Goal: Task Accomplishment & Management: Use online tool/utility

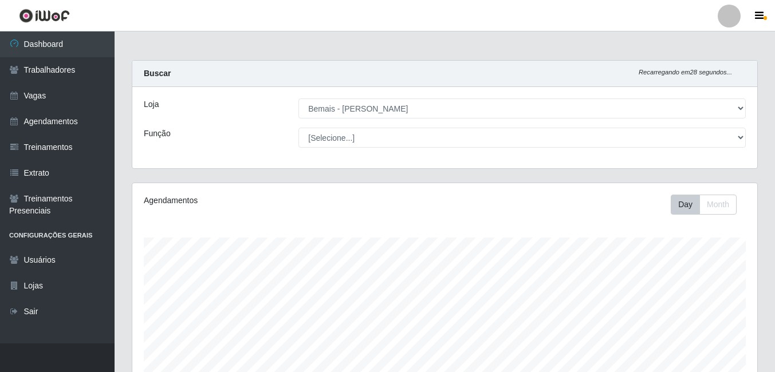
select select "230"
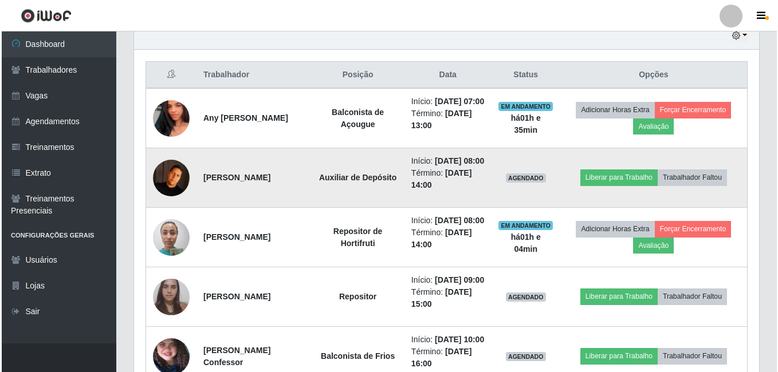
scroll to position [238, 625]
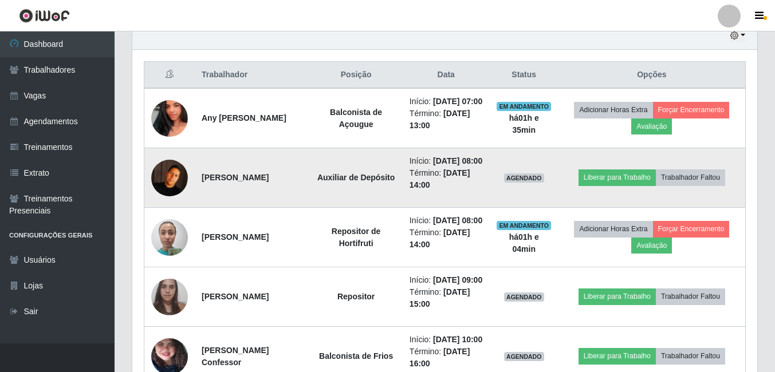
drag, startPoint x: 230, startPoint y: 205, endPoint x: 201, endPoint y: 188, distance: 33.6
click at [201, 188] on td "[PERSON_NAME]" at bounding box center [252, 178] width 115 height 60
copy strong "[PERSON_NAME]"
click at [309, 208] on td "[PERSON_NAME]" at bounding box center [252, 178] width 115 height 60
click at [478, 191] on li "Término: [DATE] 14:00" at bounding box center [445, 179] width 73 height 24
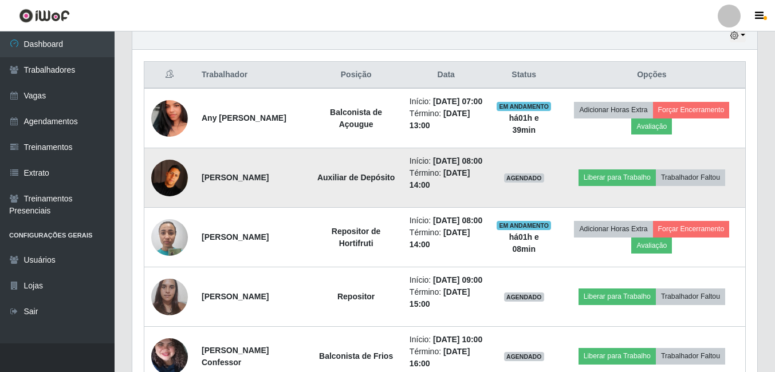
click at [382, 208] on td "Auxiliar de Depósito" at bounding box center [355, 178] width 93 height 60
click at [692, 186] on button "Trabalhador Faltou" at bounding box center [690, 177] width 69 height 16
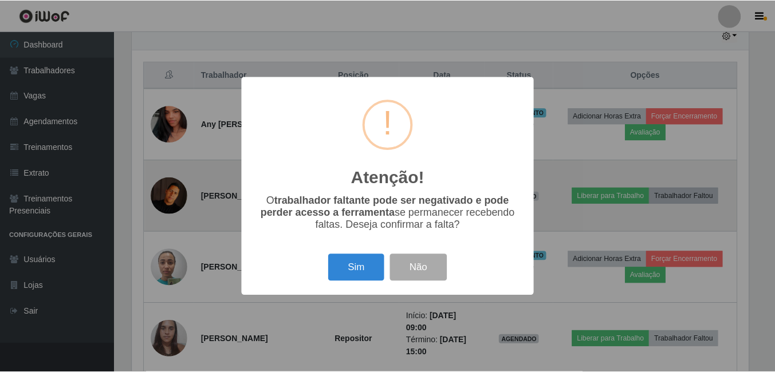
scroll to position [238, 619]
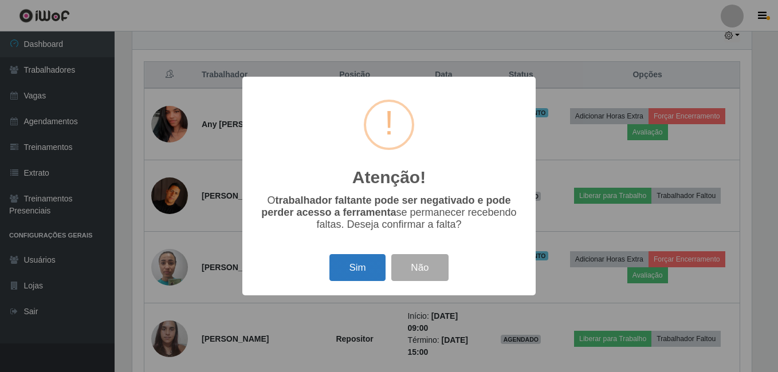
click at [358, 267] on button "Sim" at bounding box center [357, 267] width 56 height 27
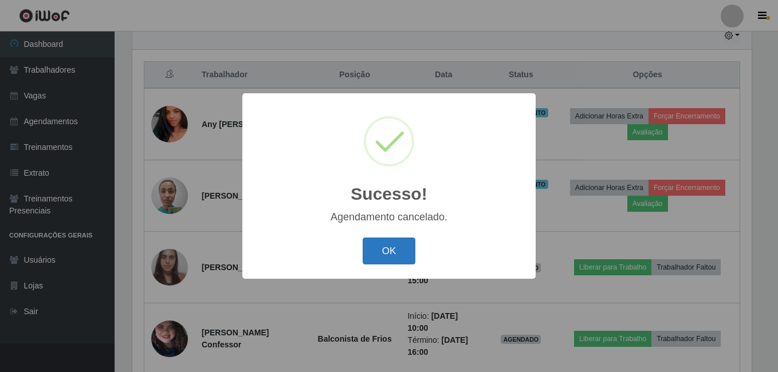
click at [380, 255] on button "OK" at bounding box center [388, 251] width 53 height 27
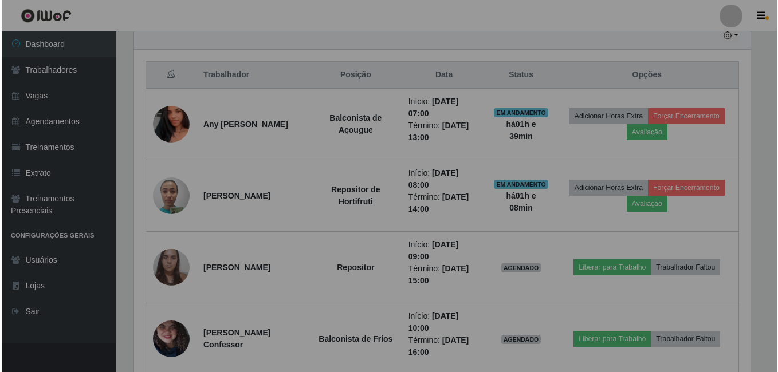
scroll to position [238, 625]
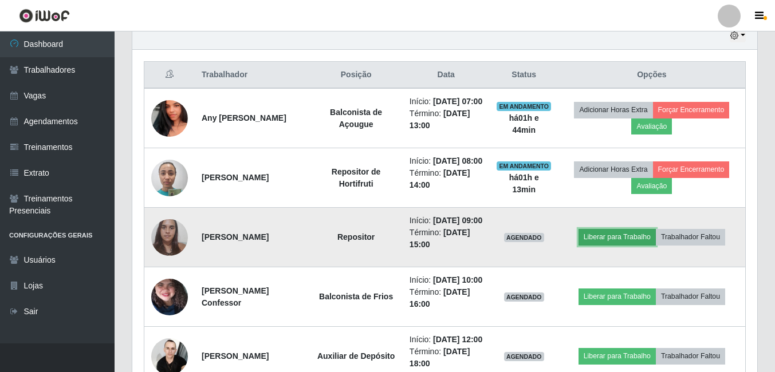
click at [624, 245] on button "Liberar para Trabalho" at bounding box center [616, 237] width 77 height 16
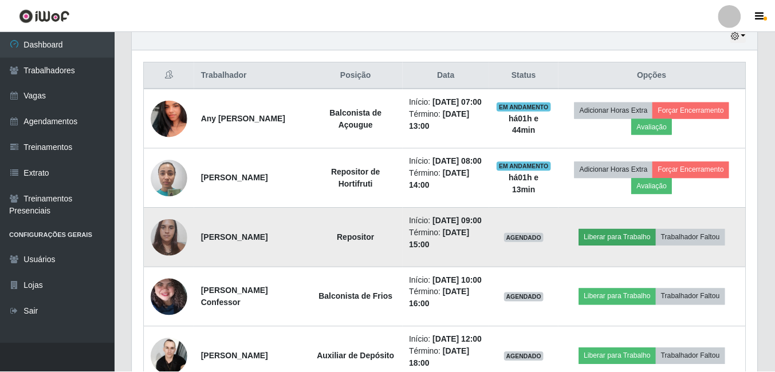
scroll to position [238, 619]
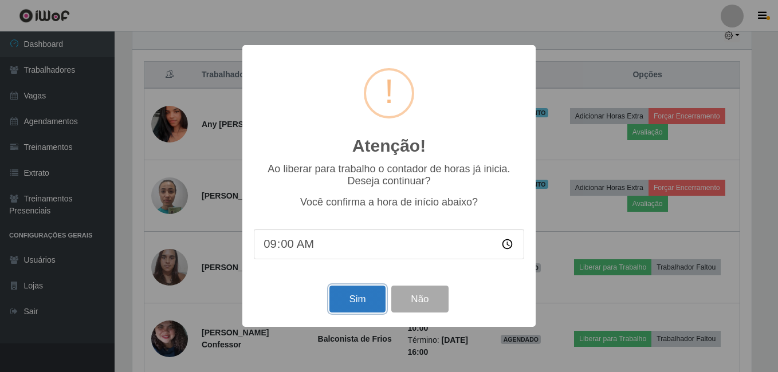
click at [350, 307] on button "Sim" at bounding box center [357, 299] width 56 height 27
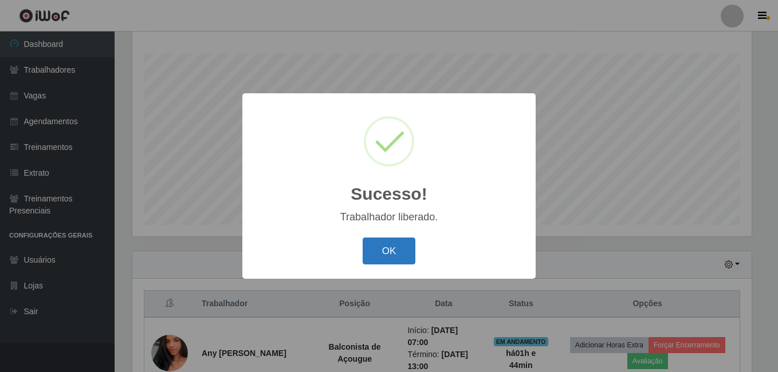
click at [376, 241] on button "OK" at bounding box center [388, 251] width 53 height 27
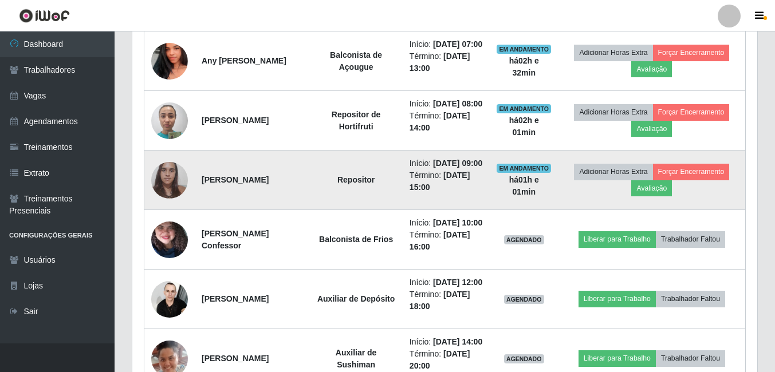
scroll to position [528, 0]
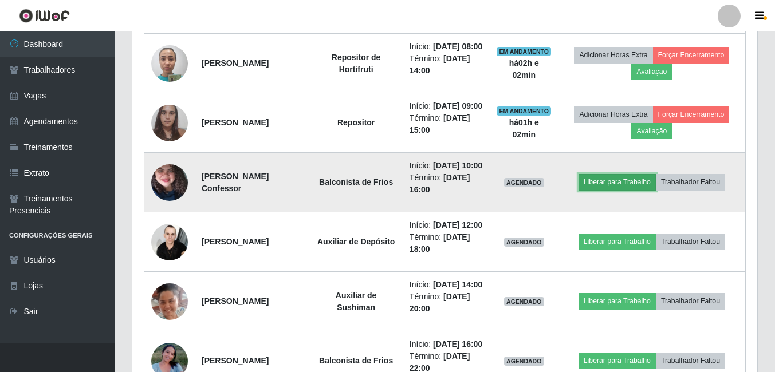
click at [598, 190] on button "Liberar para Trabalho" at bounding box center [616, 182] width 77 height 16
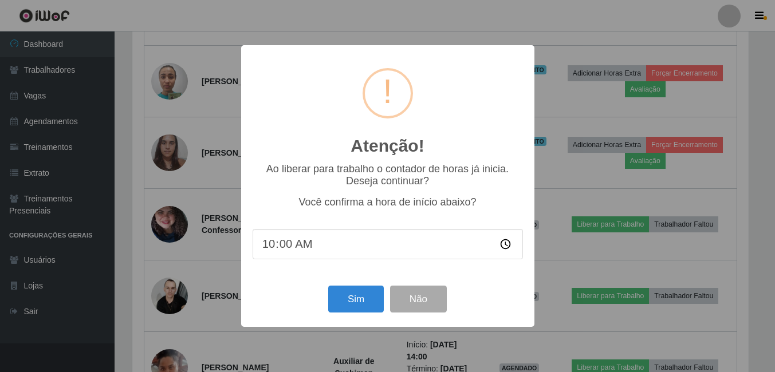
scroll to position [238, 619]
click at [361, 298] on button "Sim" at bounding box center [357, 299] width 56 height 27
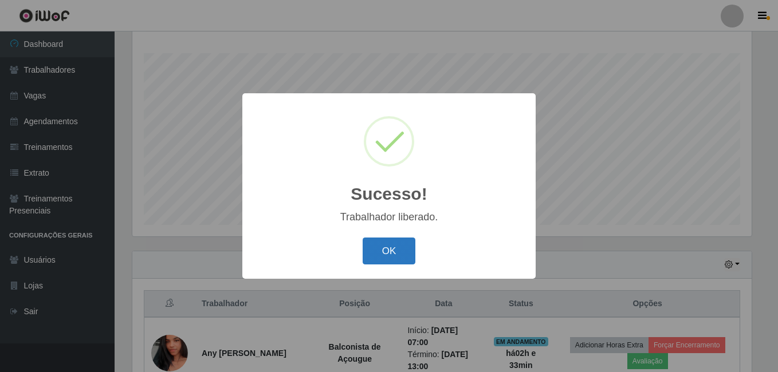
click at [407, 249] on button "OK" at bounding box center [388, 251] width 53 height 27
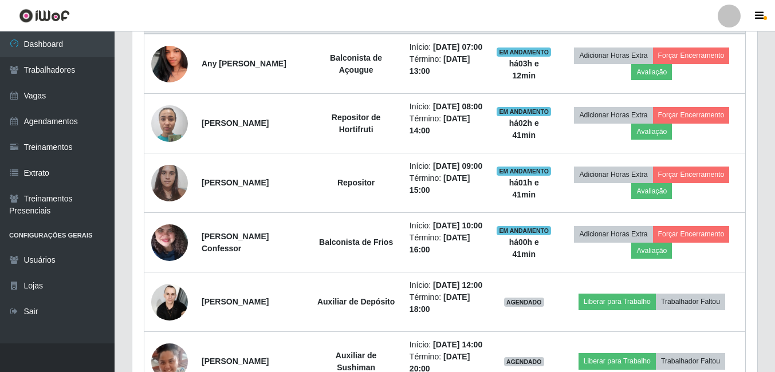
scroll to position [471, 0]
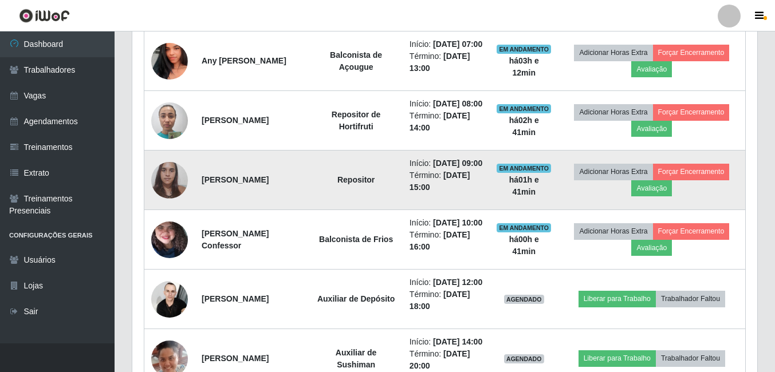
click at [160, 204] on img at bounding box center [169, 180] width 37 height 49
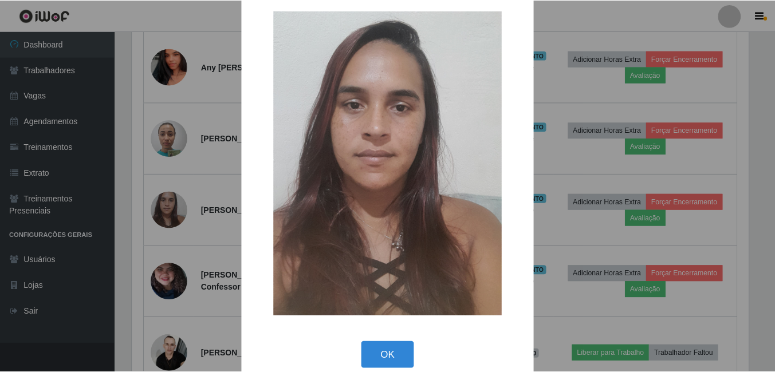
scroll to position [33, 0]
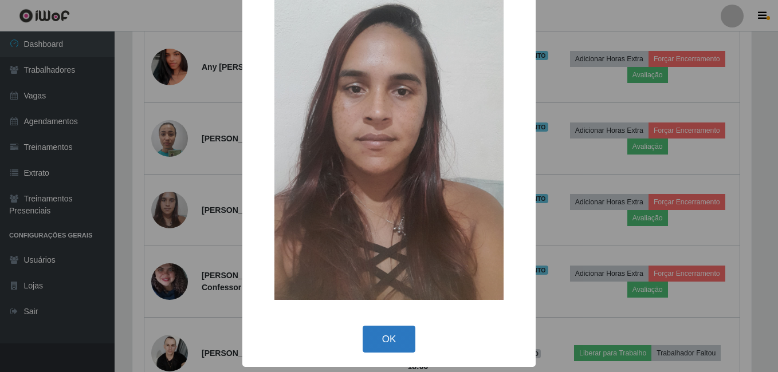
click at [384, 334] on button "OK" at bounding box center [388, 339] width 53 height 27
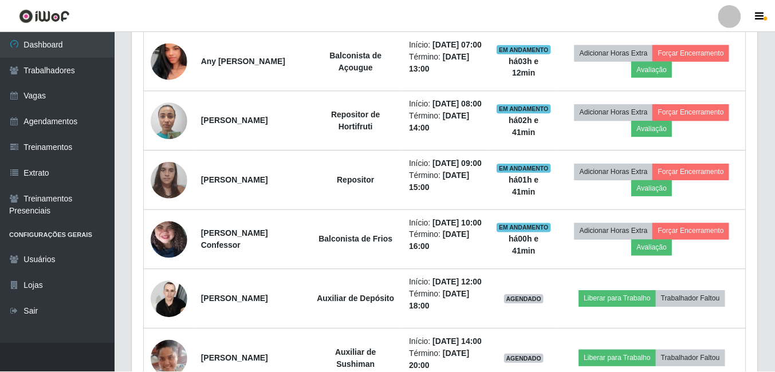
scroll to position [238, 625]
